Goal: Find specific page/section: Find specific page/section

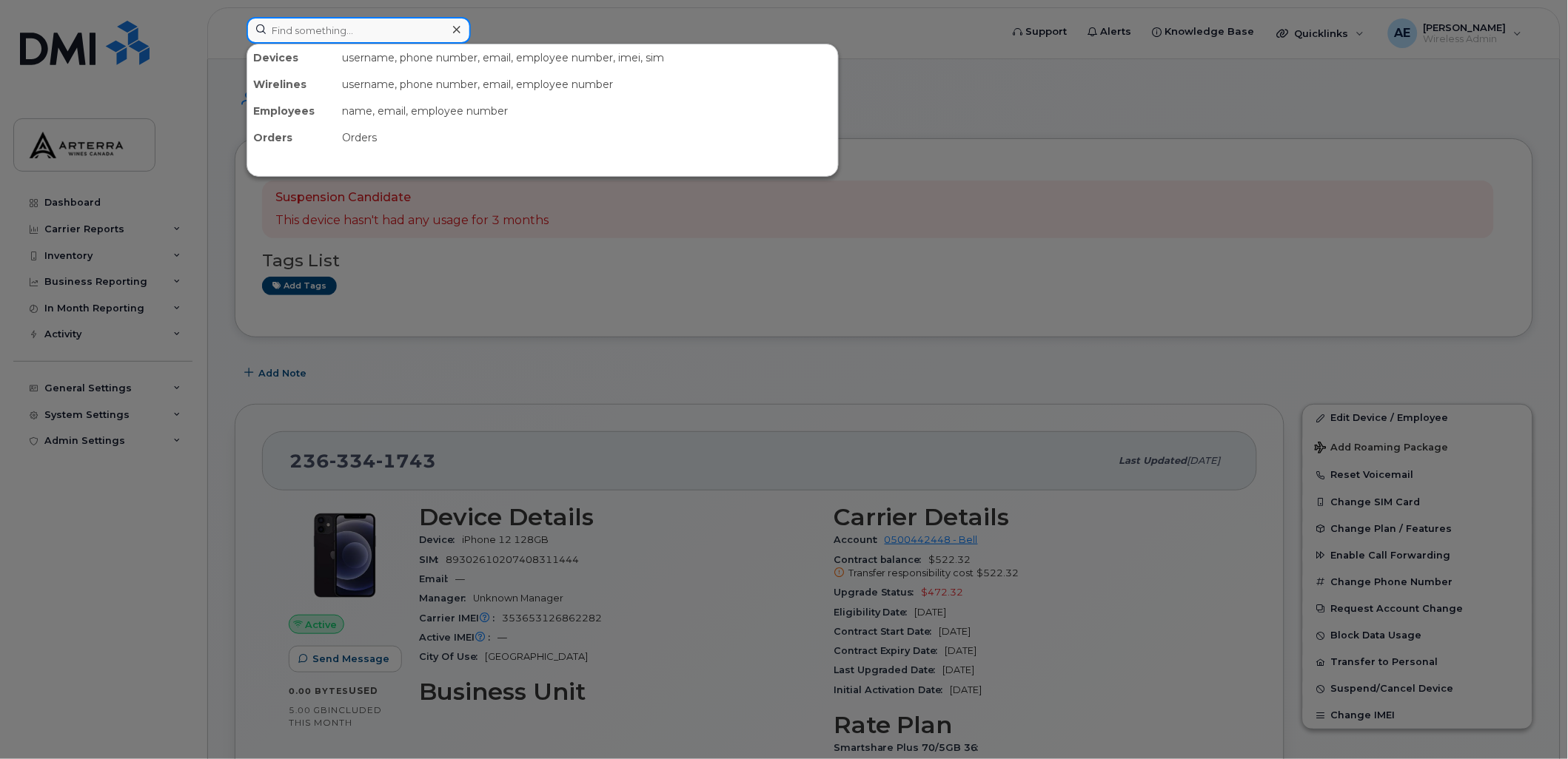
paste input "2892575065"
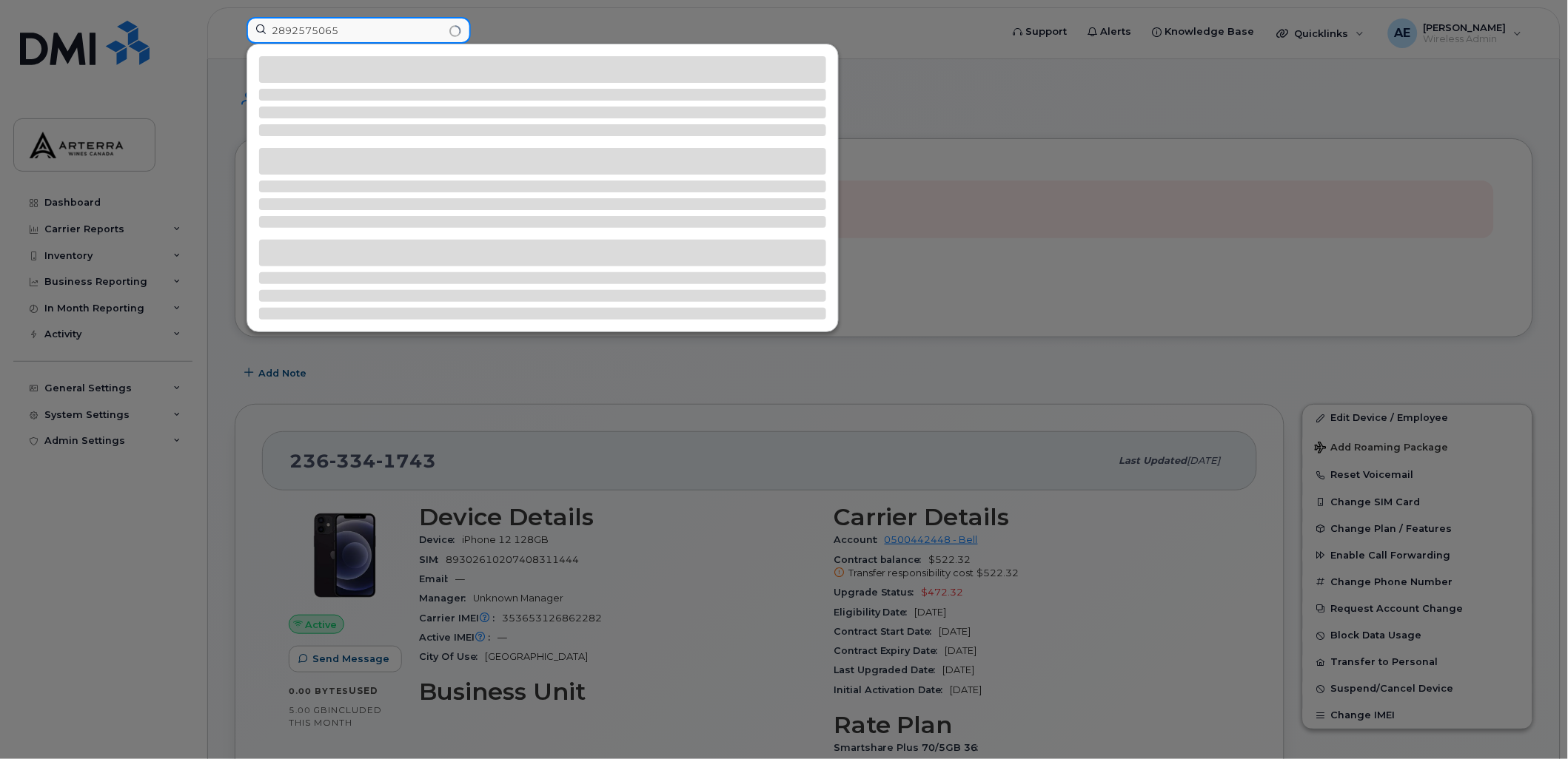
type input "2892575065"
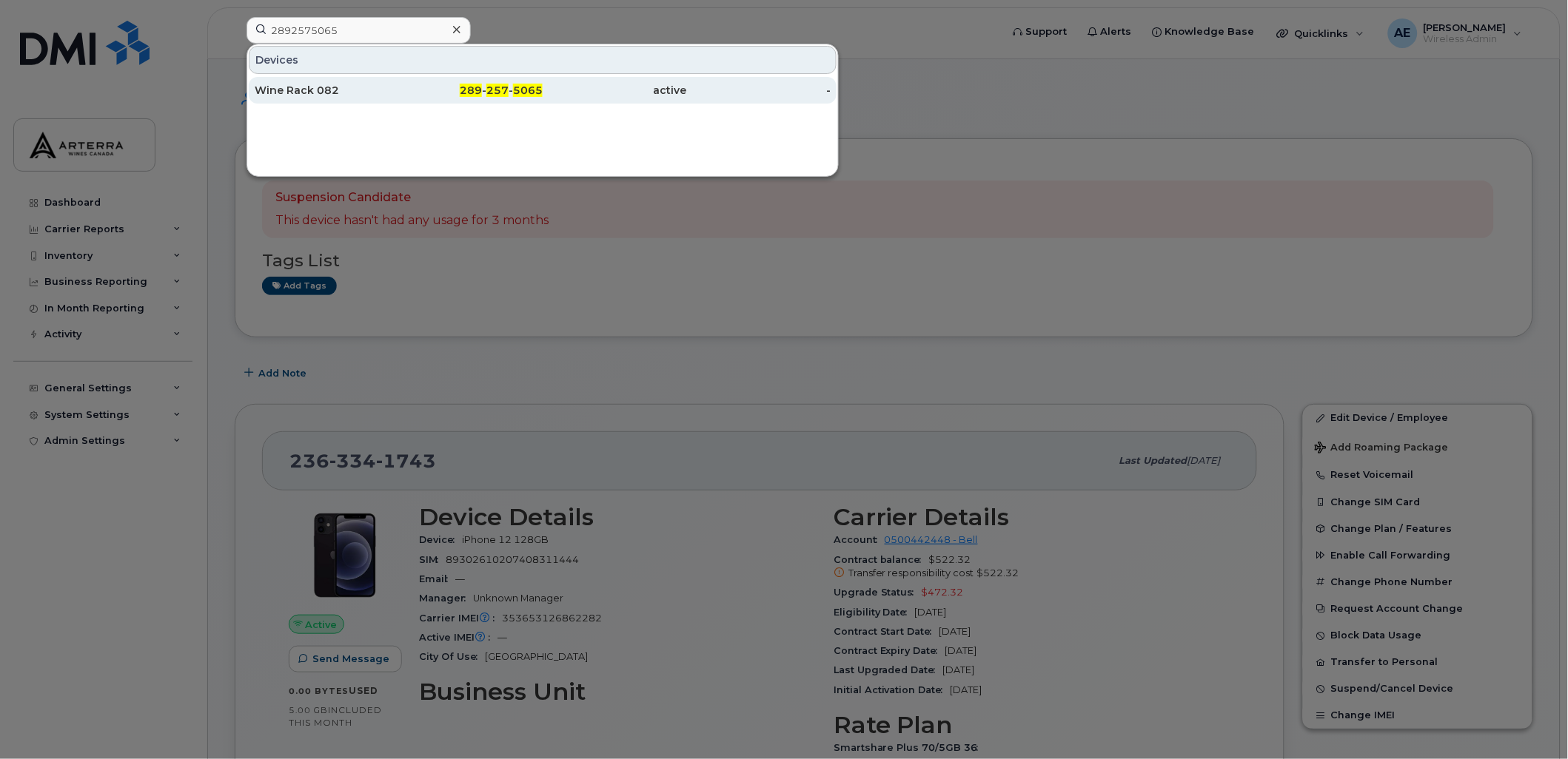
click at [295, 86] on div "Wine Rack 082" at bounding box center [326, 90] width 145 height 15
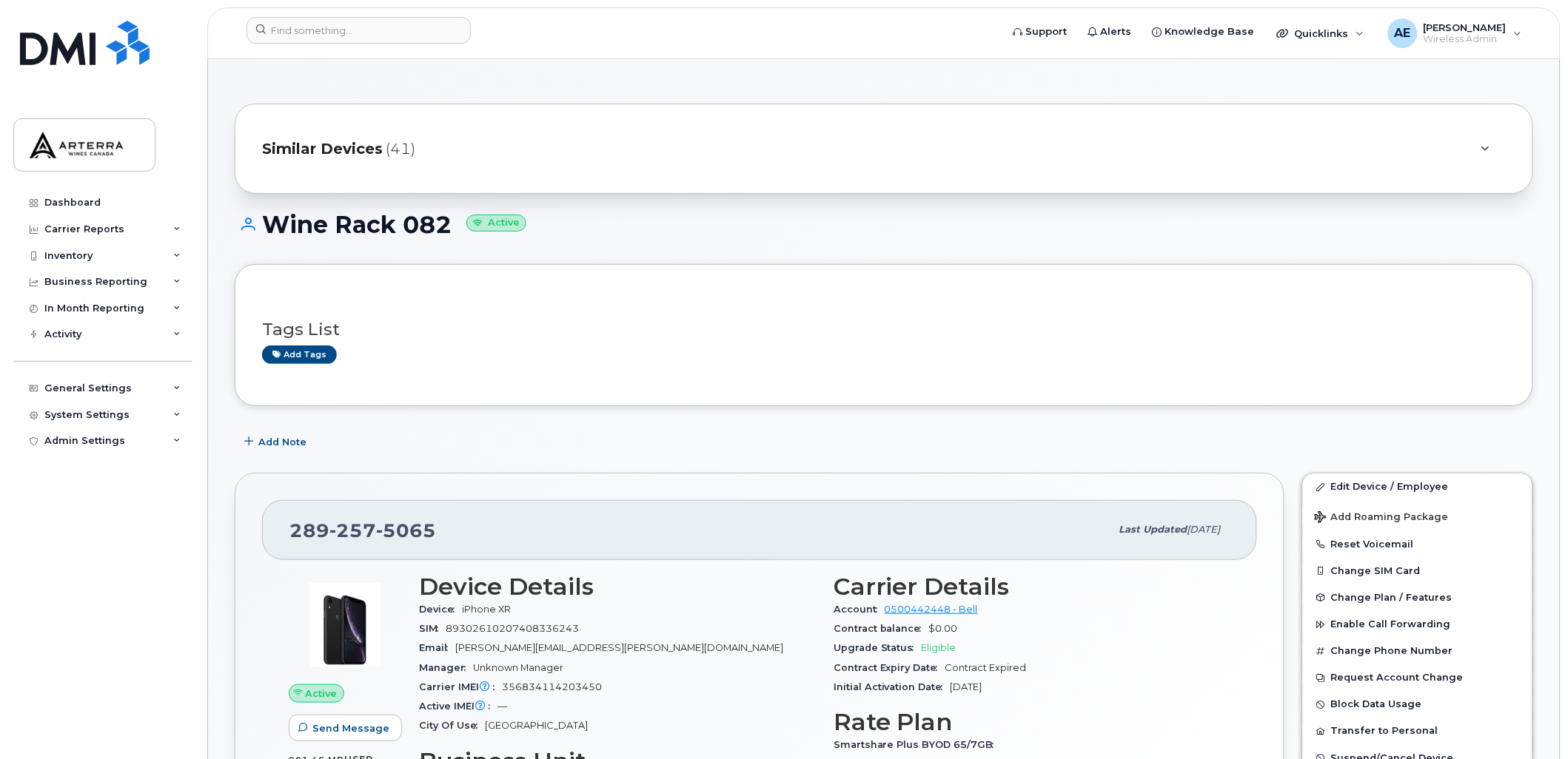
click at [1486, 145] on icon at bounding box center [1486, 149] width 8 height 10
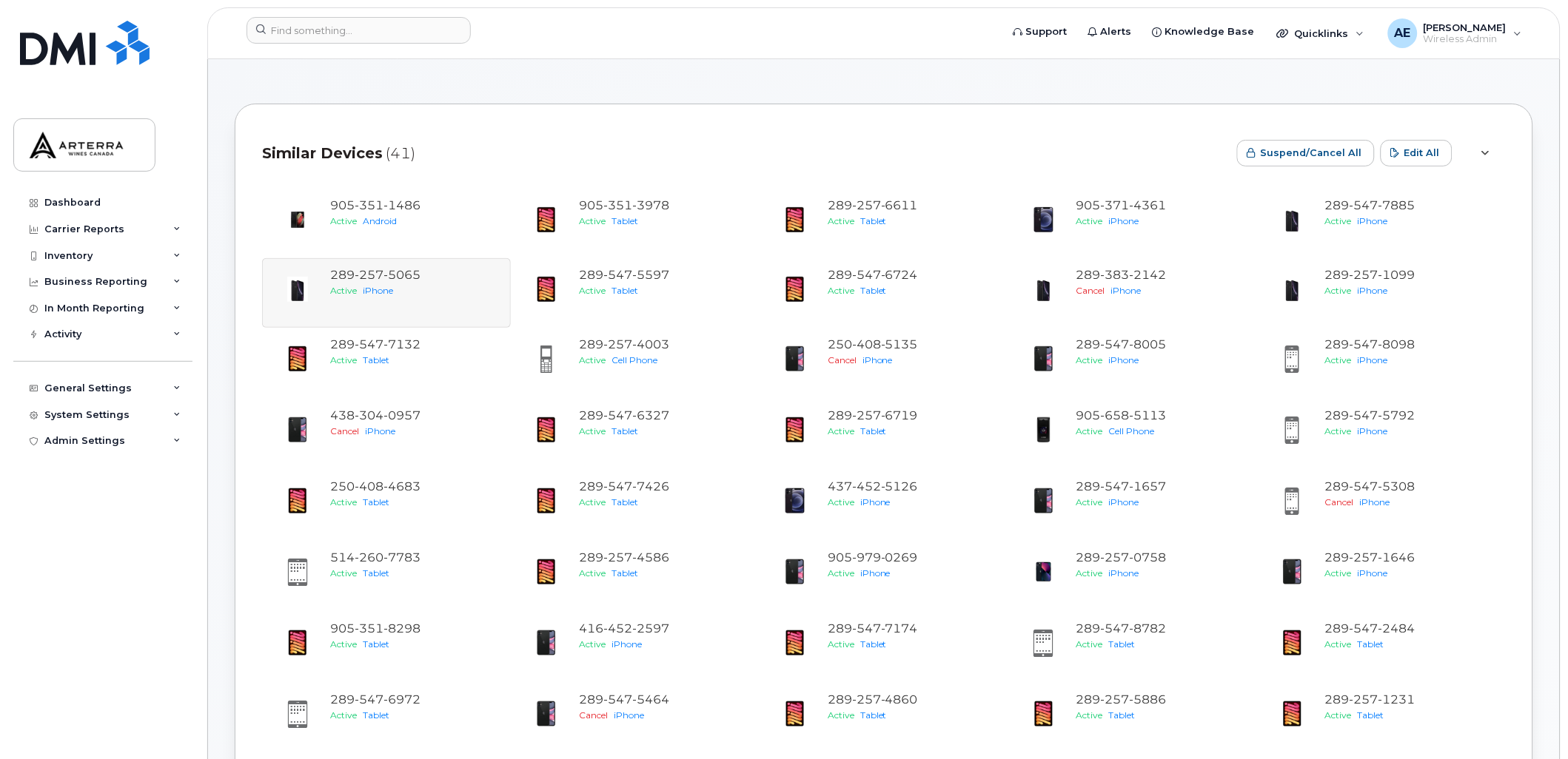
click at [1490, 146] on div at bounding box center [1486, 153] width 18 height 18
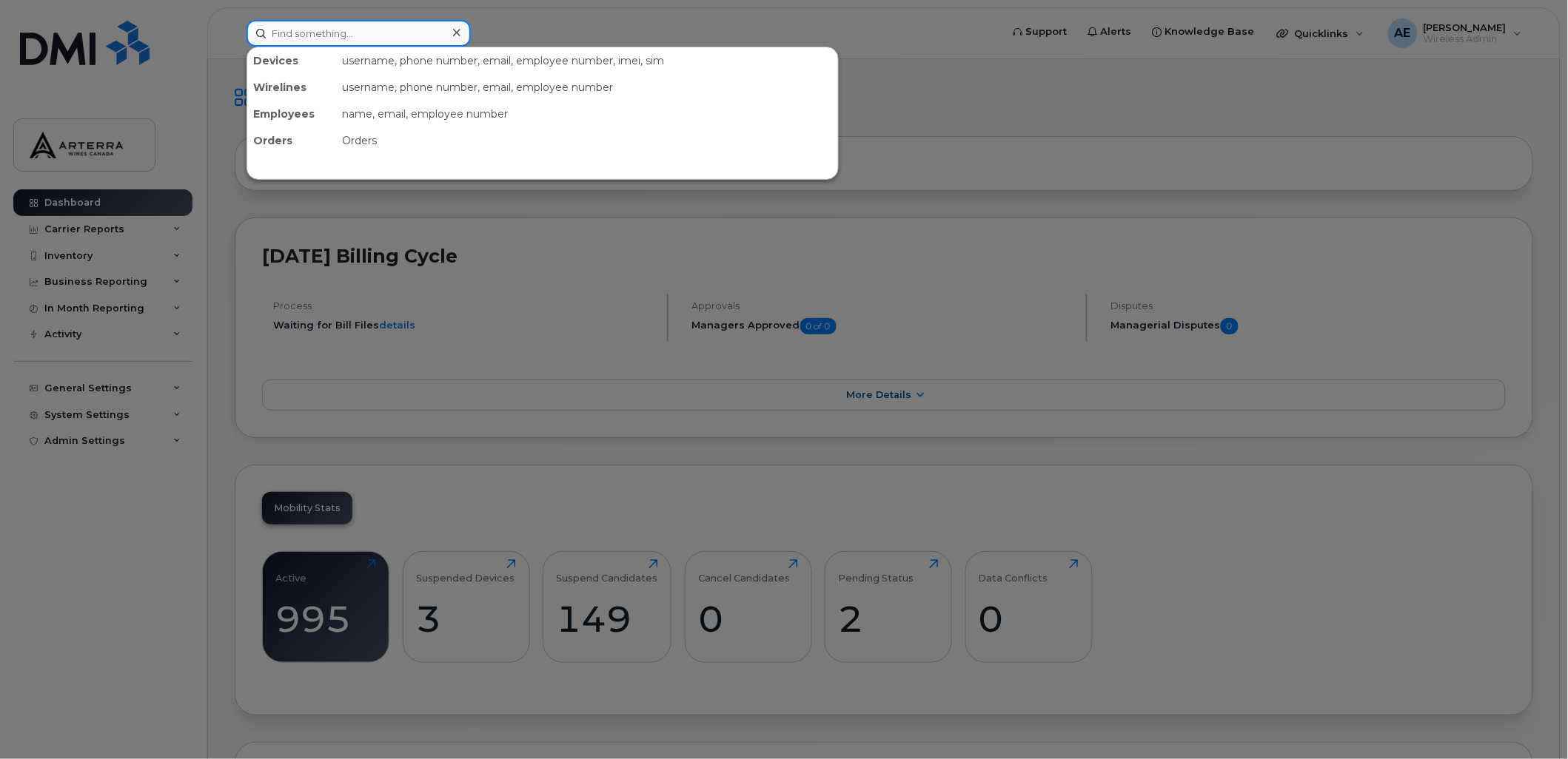
paste input "4374195096"
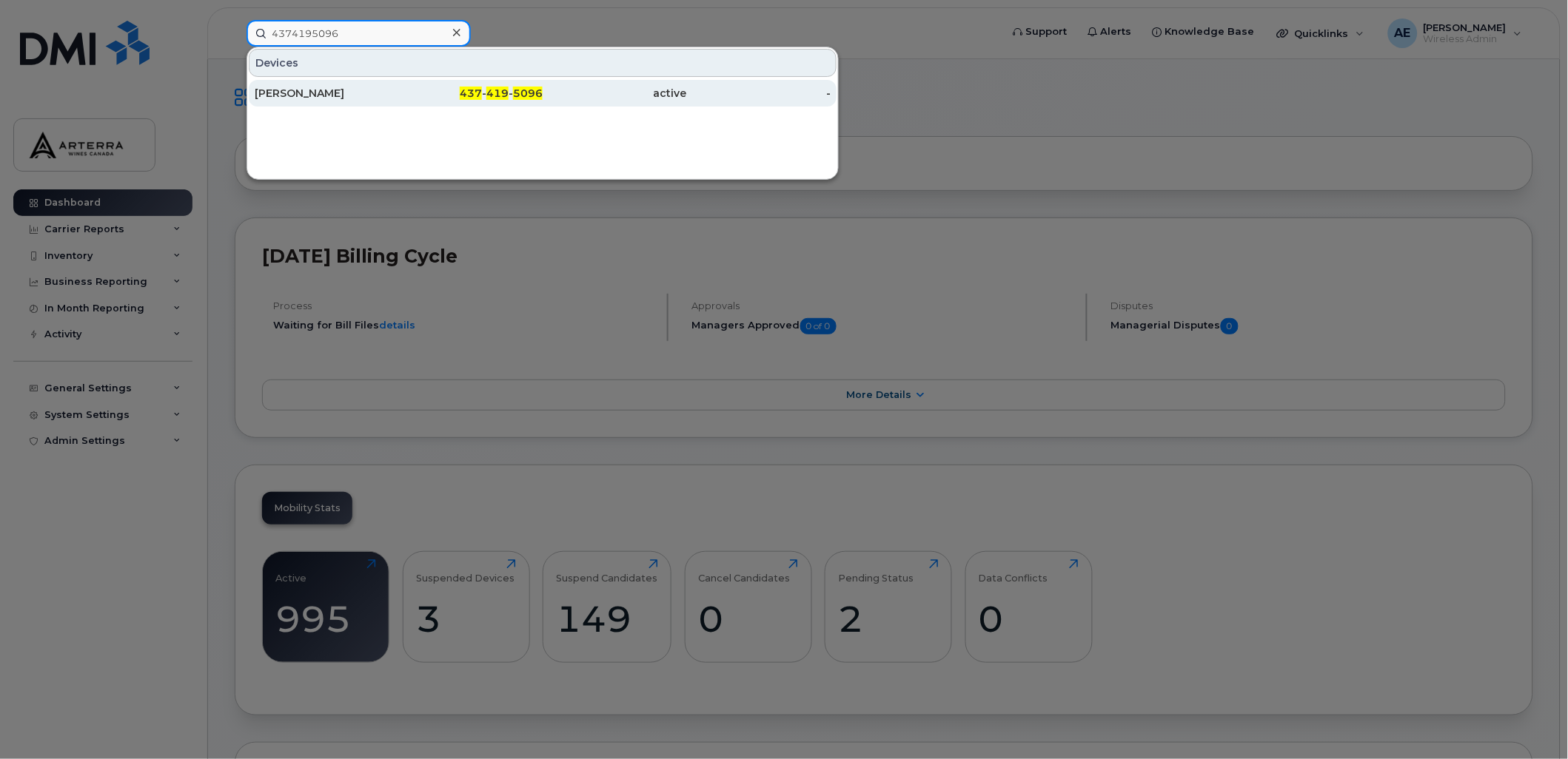
type input "4374195096"
click at [301, 93] on div "Leah Bosnic" at bounding box center [326, 93] width 145 height 15
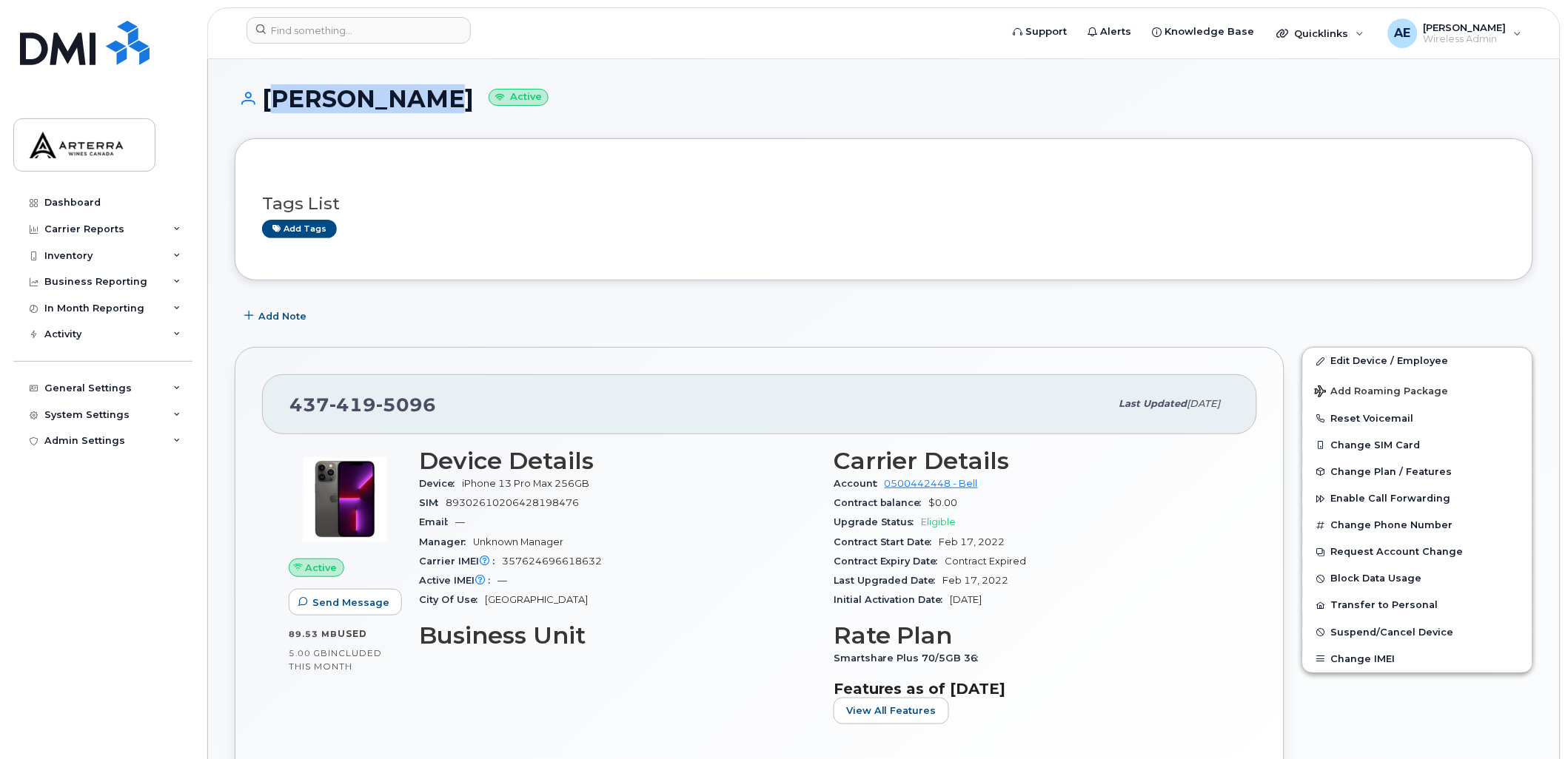
drag, startPoint x: 267, startPoint y: 98, endPoint x: 410, endPoint y: 99, distance: 143.0
click at [410, 99] on h1 "[PERSON_NAME] Active" at bounding box center [885, 99] width 1299 height 26
drag, startPoint x: 410, startPoint y: 99, endPoint x: 401, endPoint y: 99, distance: 9.0
copy h1 "Leah Bosnic"
click at [376, 36] on input at bounding box center [359, 30] width 225 height 27
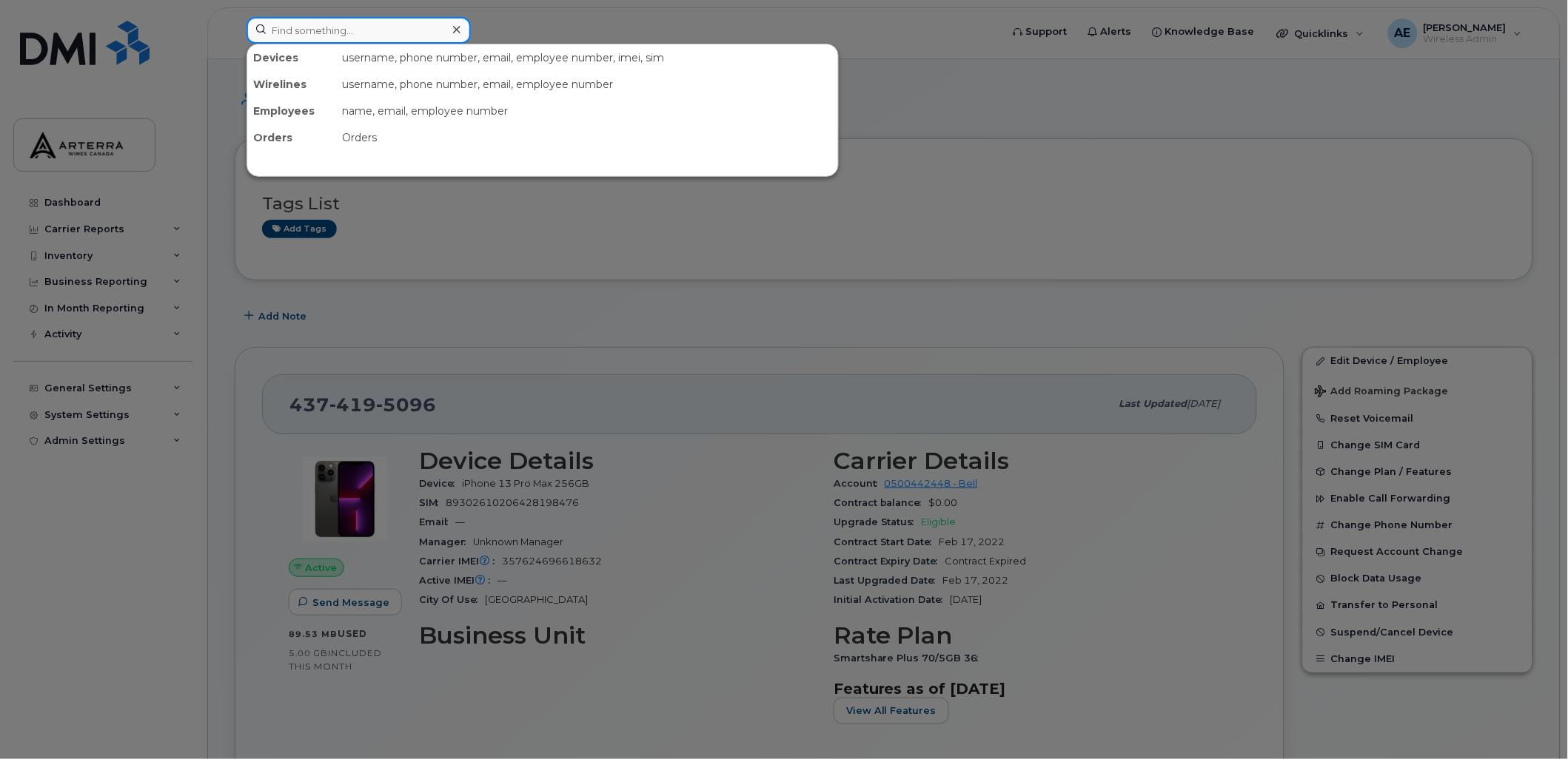
paste input "9056585113"
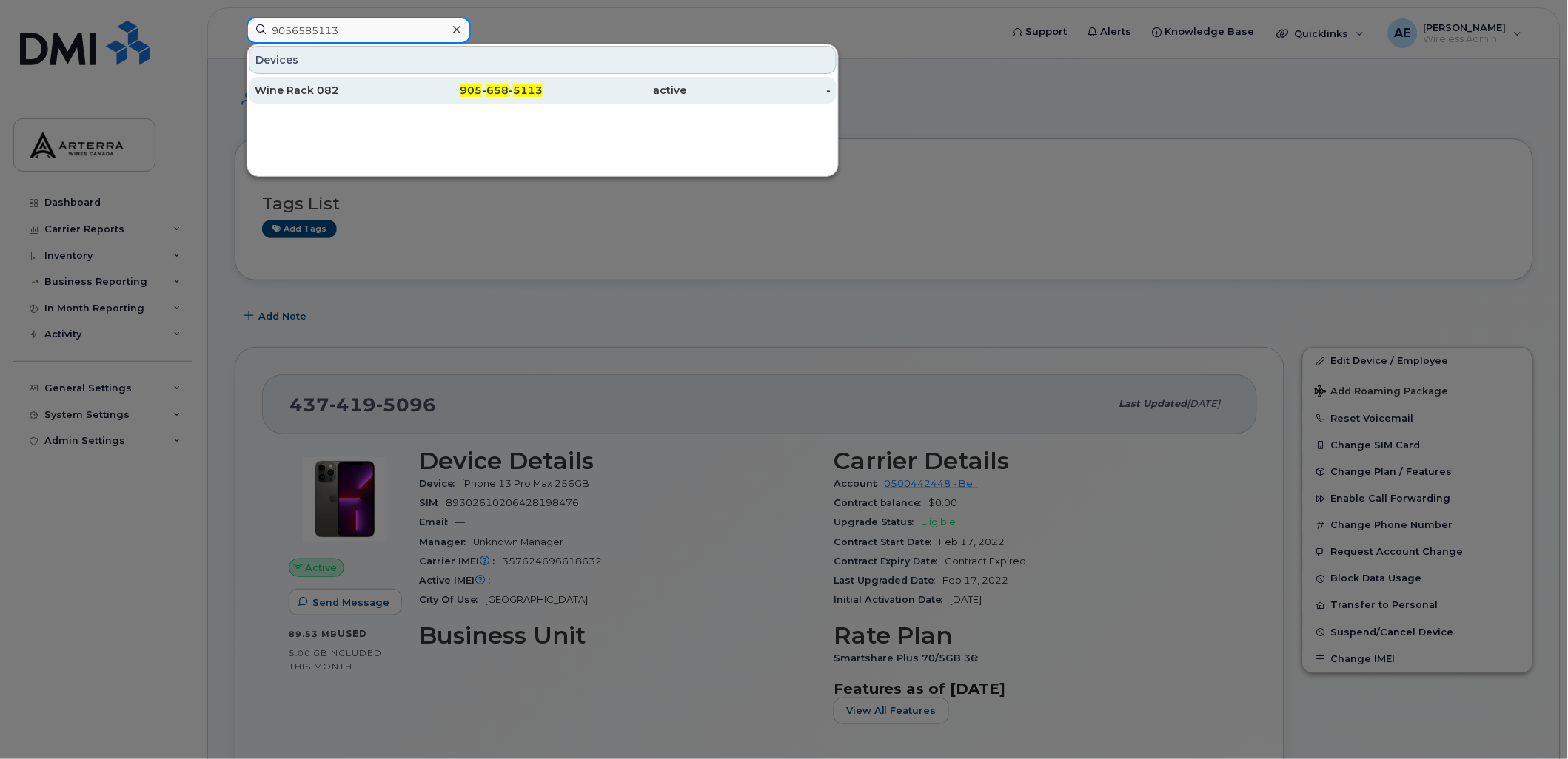
type input "9056585113"
click at [319, 82] on div "Wine Rack 082" at bounding box center [326, 90] width 145 height 27
